Goal: Find specific fact: Locate a discrete piece of known information

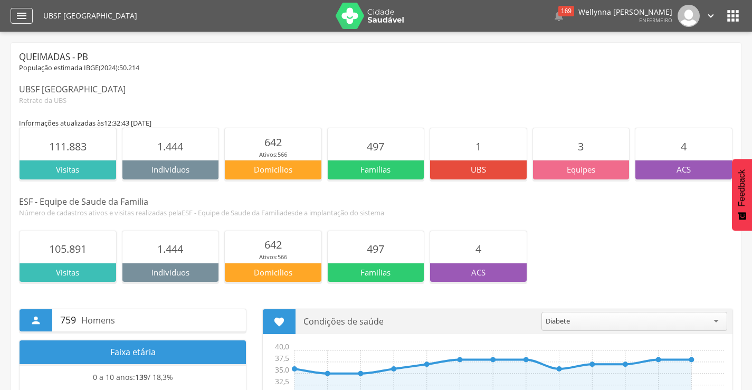
click at [20, 11] on icon "" at bounding box center [21, 15] width 13 height 13
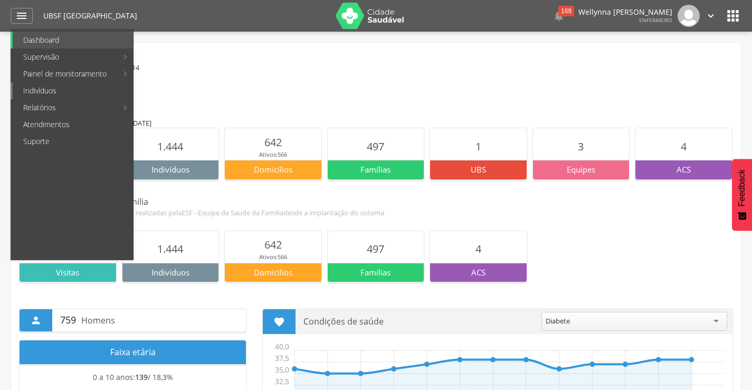
click at [64, 93] on link "Indivíduos" at bounding box center [73, 90] width 120 height 17
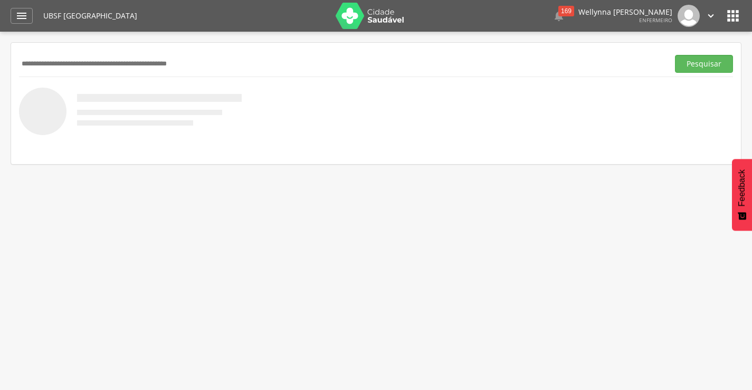
click at [119, 68] on input "text" at bounding box center [341, 64] width 645 height 18
type input "**********"
click at [698, 73] on div "**********" at bounding box center [376, 64] width 714 height 26
click at [695, 64] on button "Pesquisar" at bounding box center [704, 64] width 58 height 18
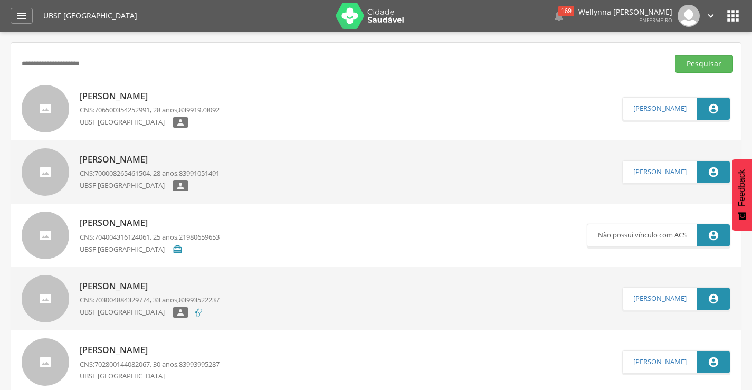
click at [122, 109] on span "706500354252991" at bounding box center [121, 109] width 55 height 9
type input "**********"
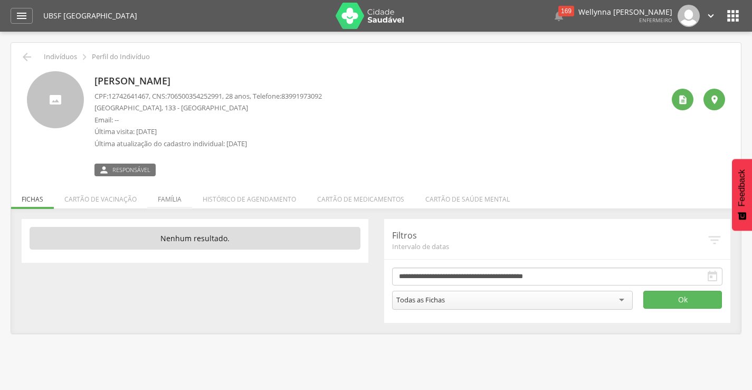
click at [174, 196] on li "Família" at bounding box center [169, 196] width 45 height 25
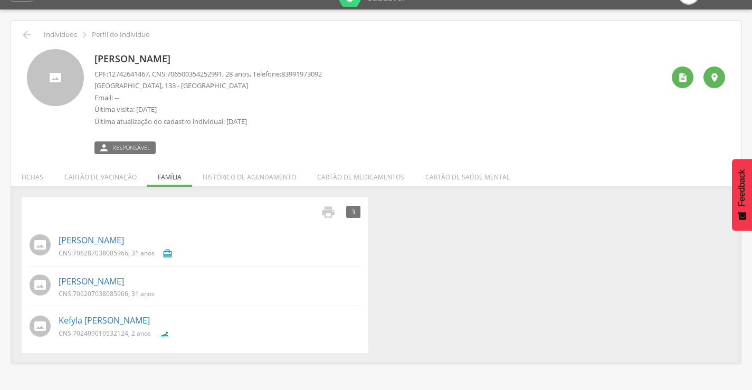
scroll to position [32, 0]
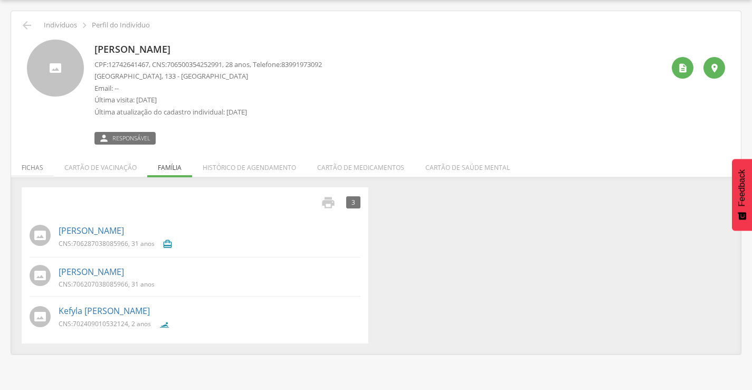
click at [37, 163] on li "Fichas" at bounding box center [32, 164] width 43 height 25
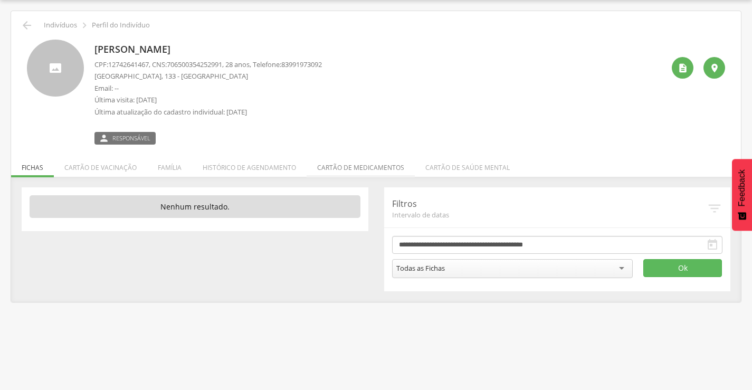
scroll to position [0, 0]
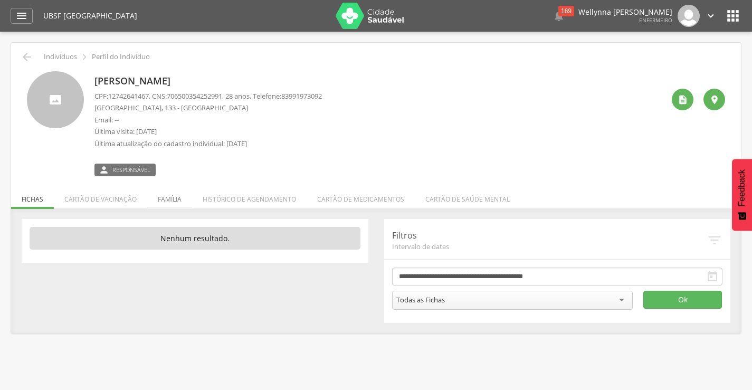
click at [164, 184] on li "Família" at bounding box center [169, 196] width 45 height 25
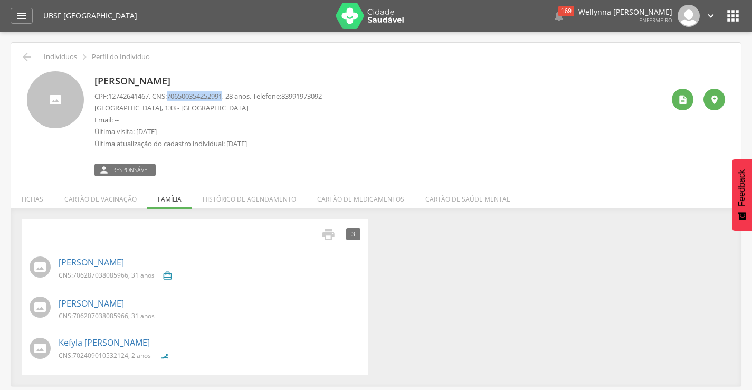
drag, startPoint x: 171, startPoint y: 97, endPoint x: 231, endPoint y: 99, distance: 59.6
click at [231, 99] on p "CPF: 12742641467 , CNS: [PHONE_NUMBER] , 28 anos, Telefone: [PHONE_NUMBER]" at bounding box center [207, 96] width 227 height 10
copy p "706500354252991"
